Goal: Information Seeking & Learning: Learn about a topic

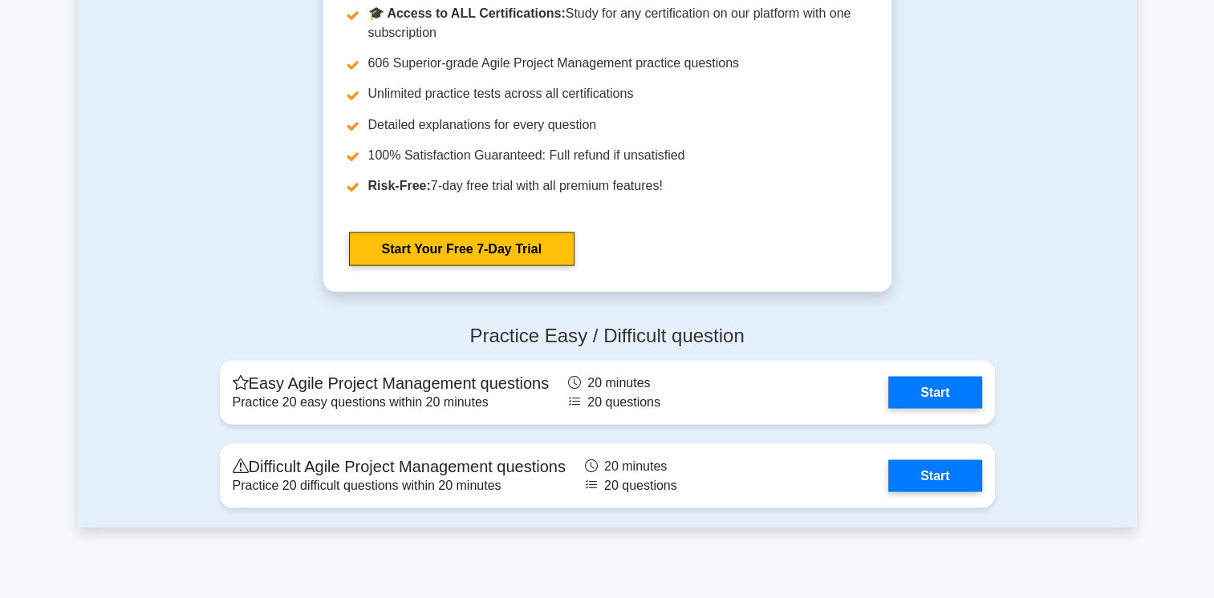
scroll to position [2921, 0]
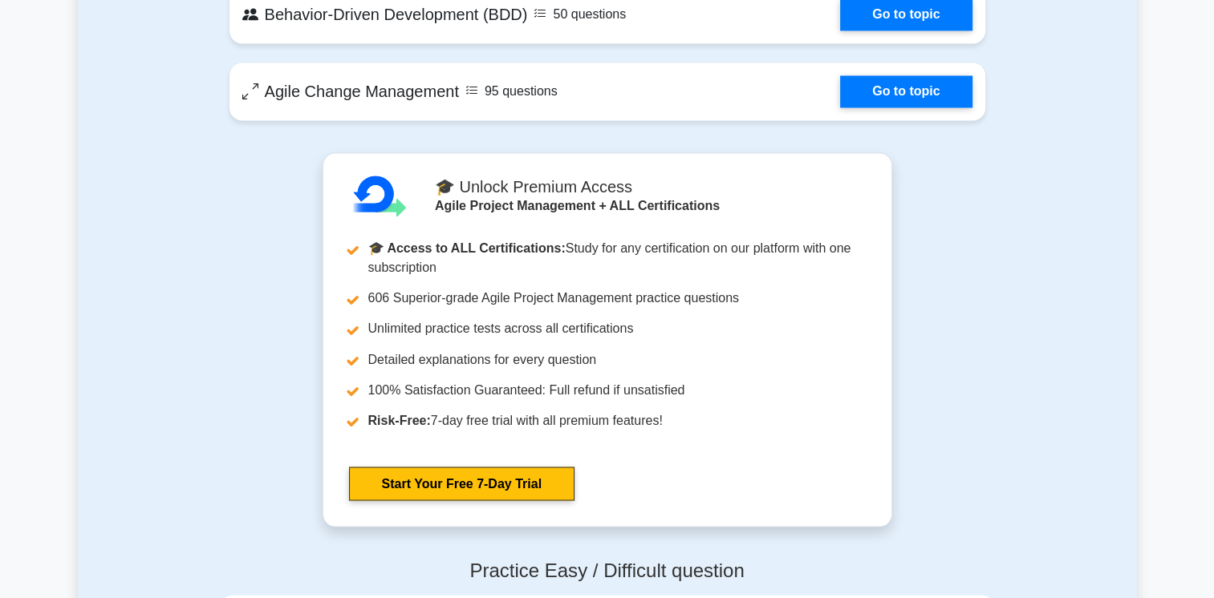
scroll to position [3129, 0]
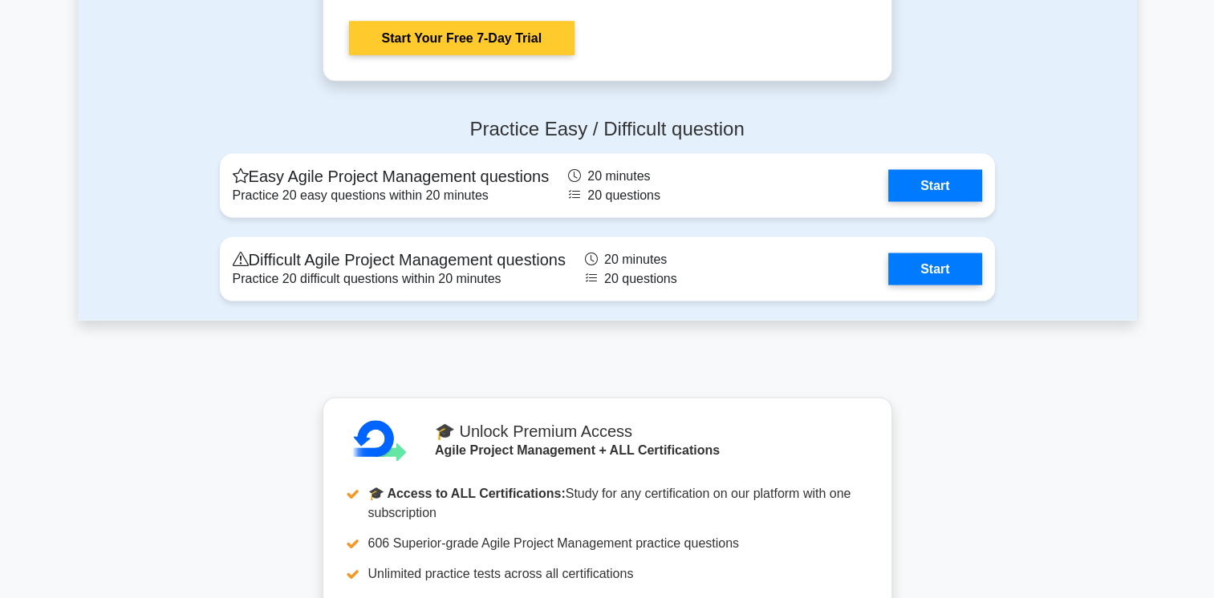
click at [497, 37] on link "Start Your Free 7-Day Trial" at bounding box center [461, 39] width 225 height 34
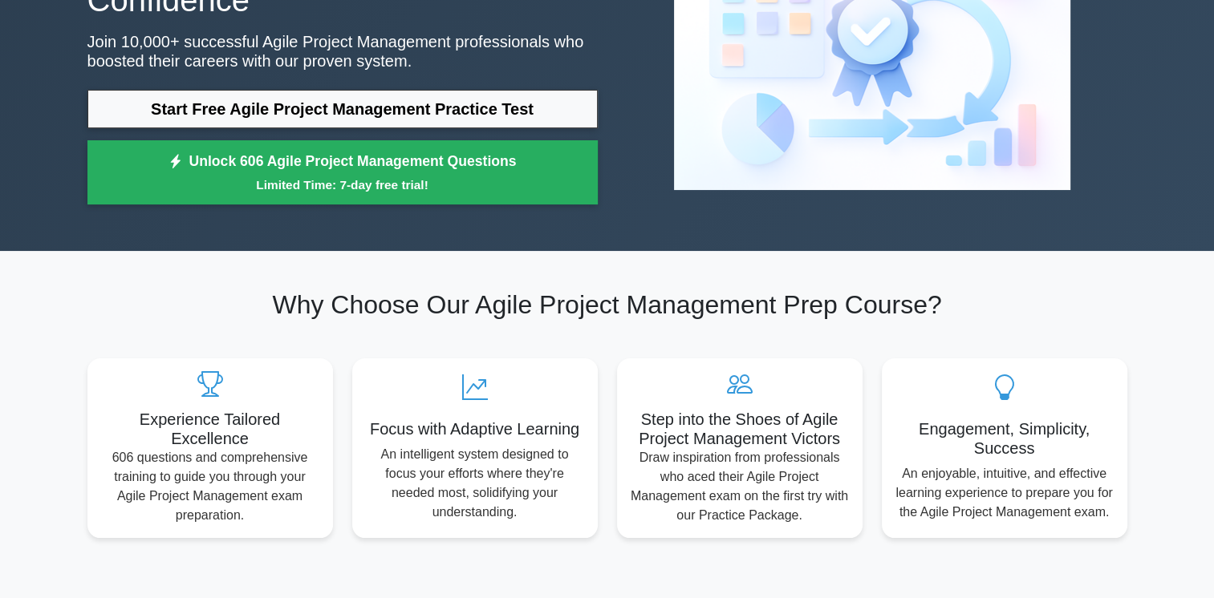
scroll to position [0, 0]
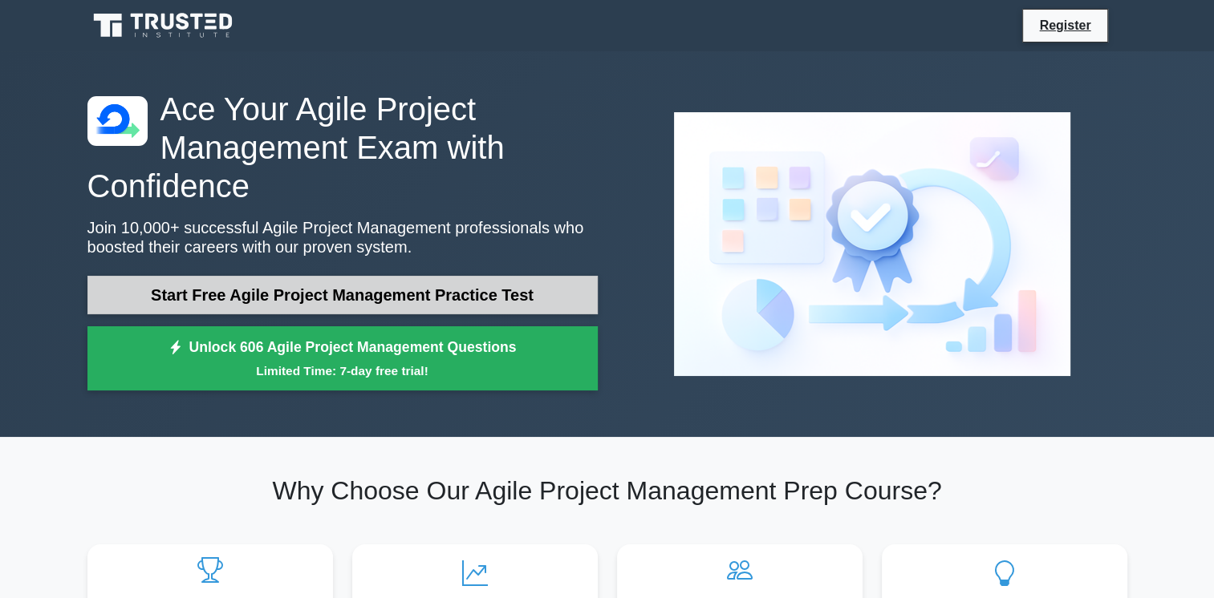
drag, startPoint x: 0, startPoint y: 0, endPoint x: 357, endPoint y: 297, distance: 464.3
click at [357, 297] on link "Start Free Agile Project Management Practice Test" at bounding box center [342, 295] width 510 height 39
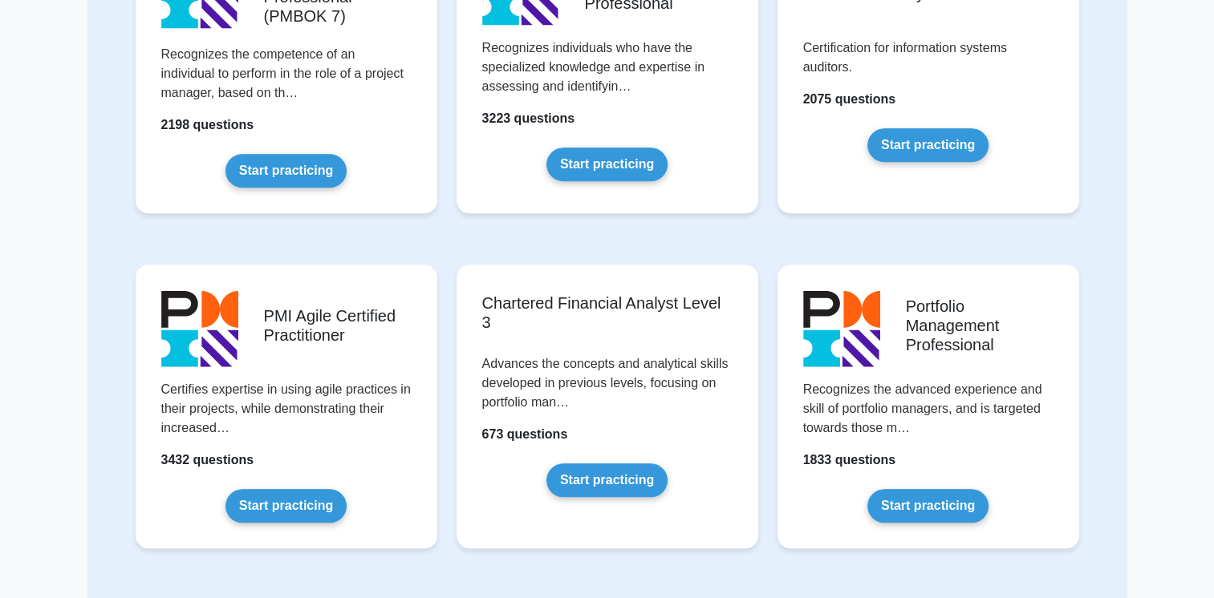
scroll to position [1043, 0]
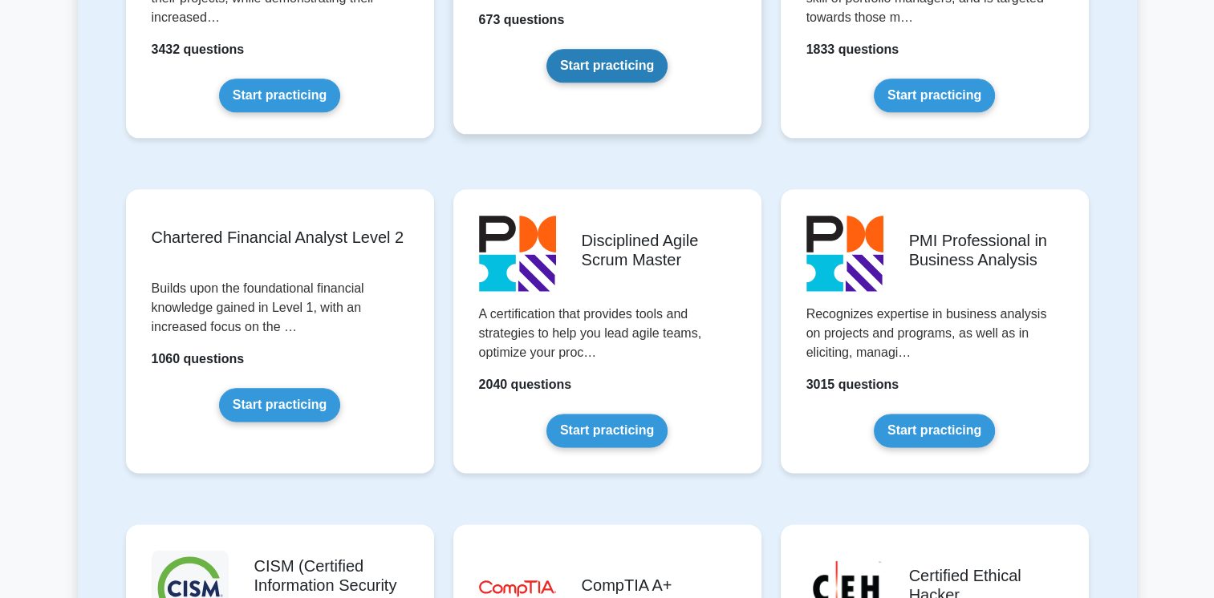
scroll to position [1524, 0]
